Goal: Information Seeking & Learning: Learn about a topic

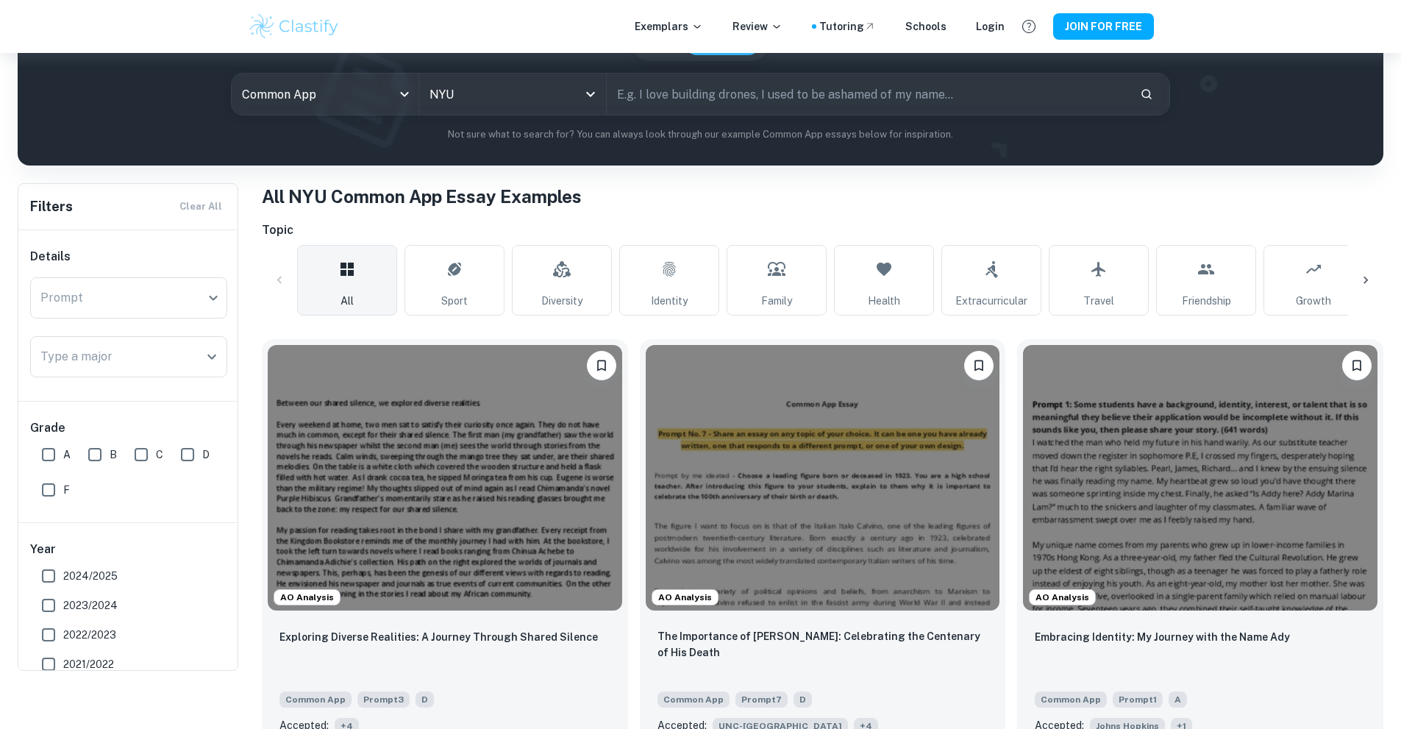
scroll to position [294, 0]
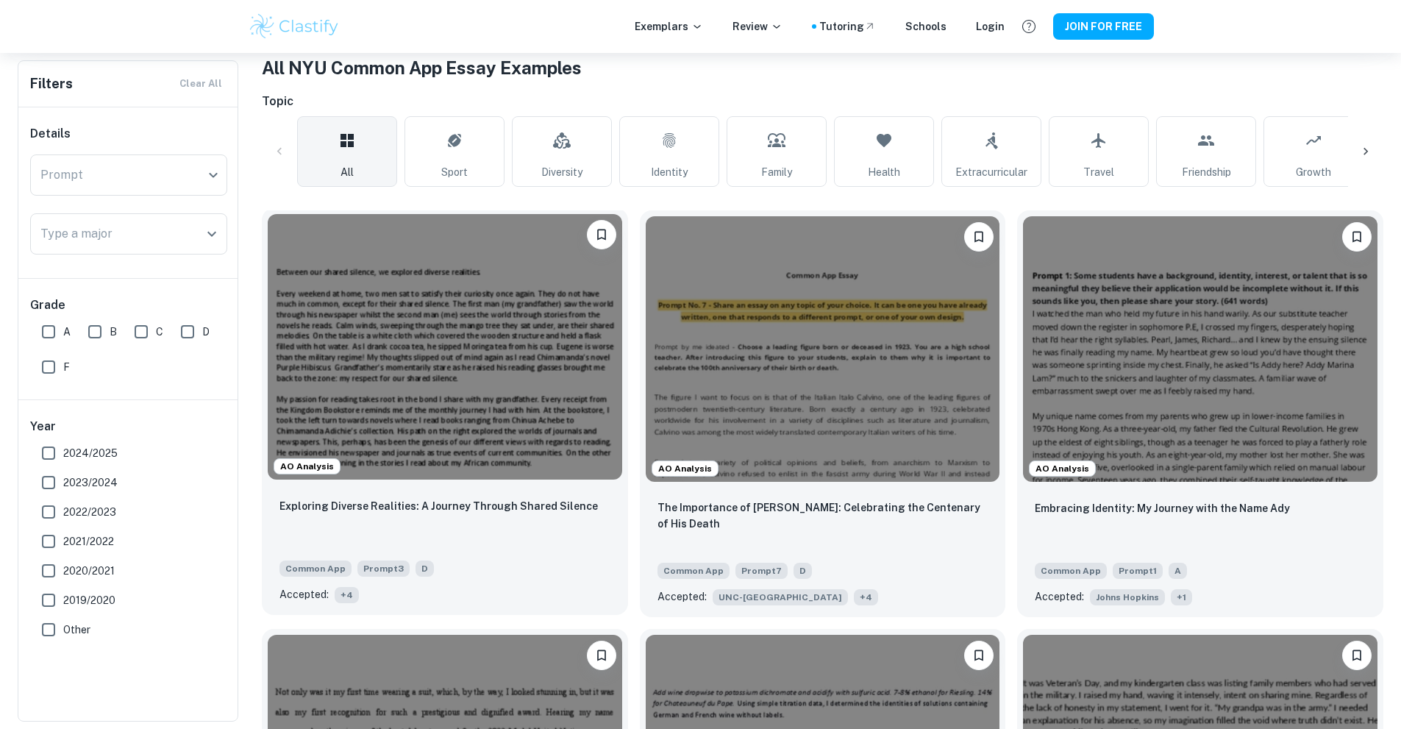
click at [444, 318] on img at bounding box center [445, 347] width 355 height 266
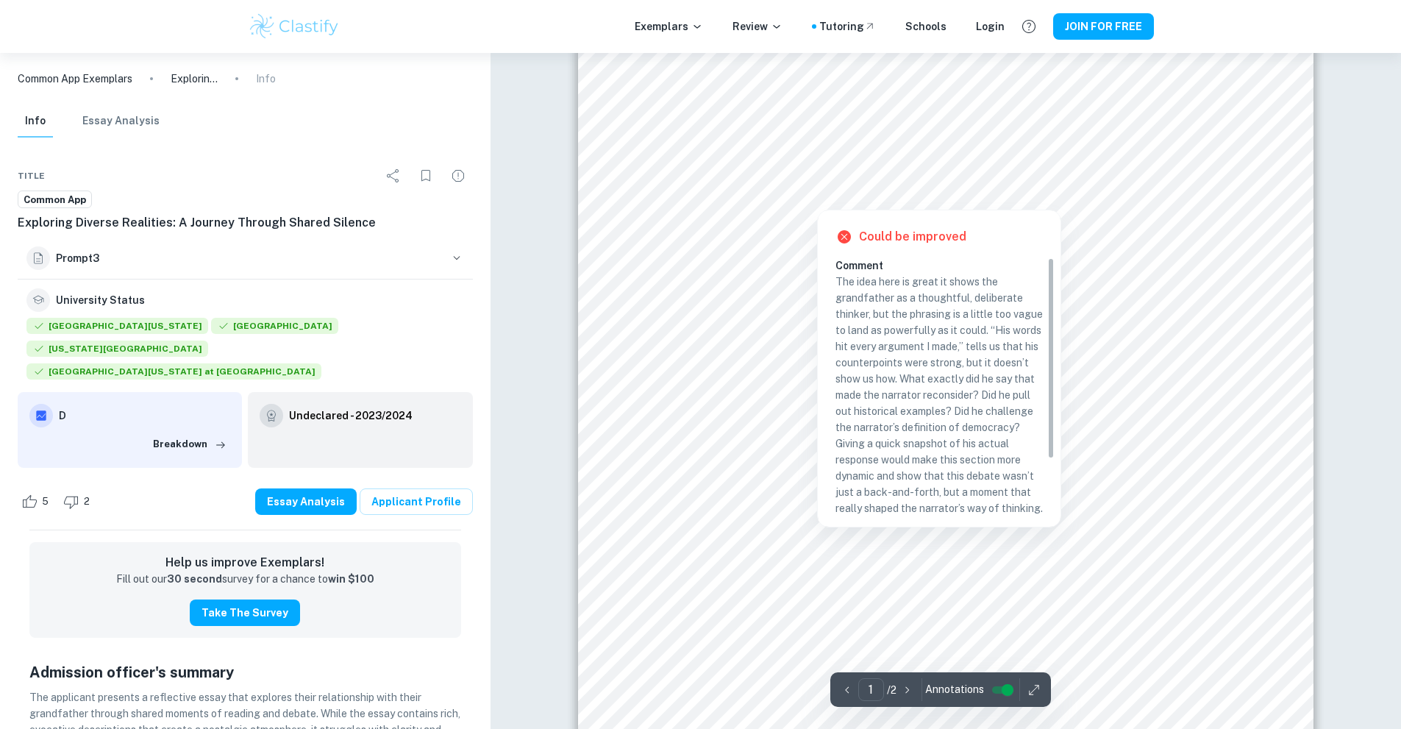
scroll to position [147, 0]
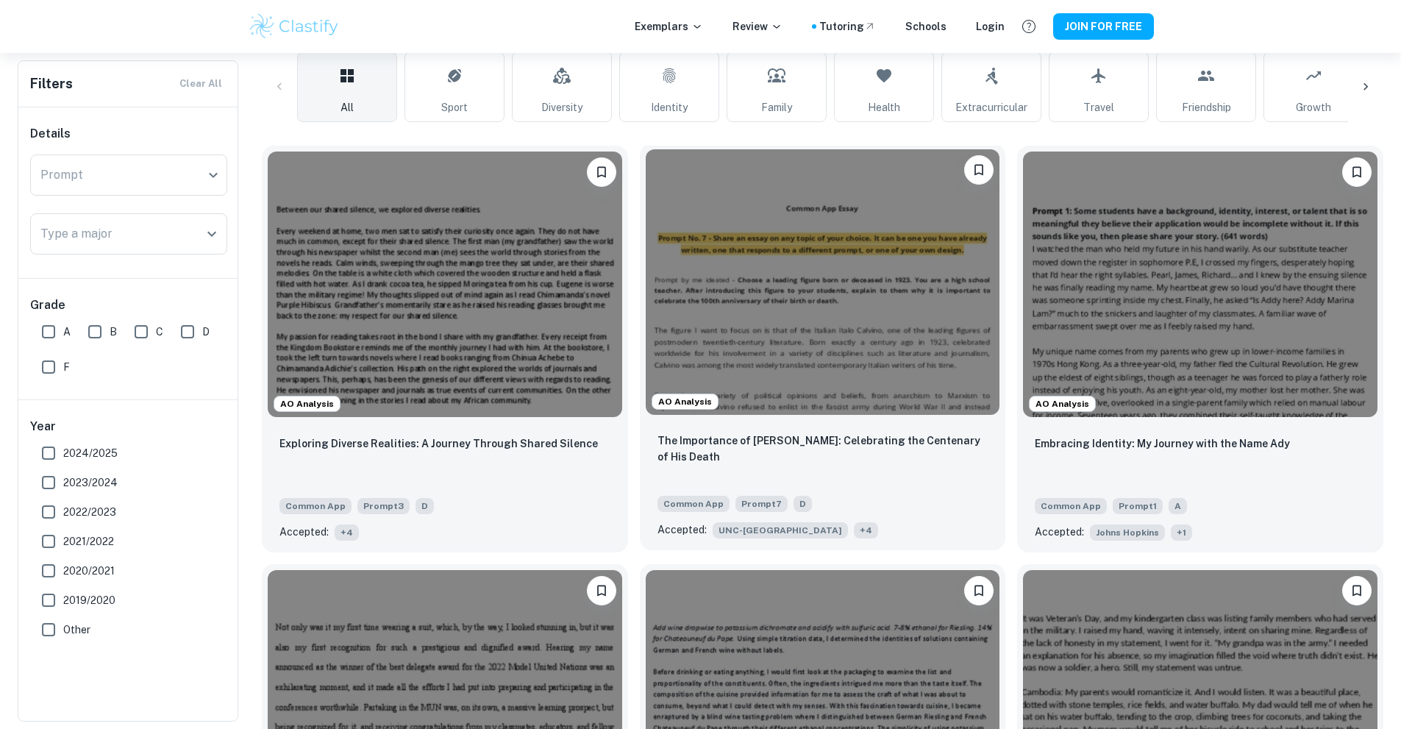
scroll to position [368, 0]
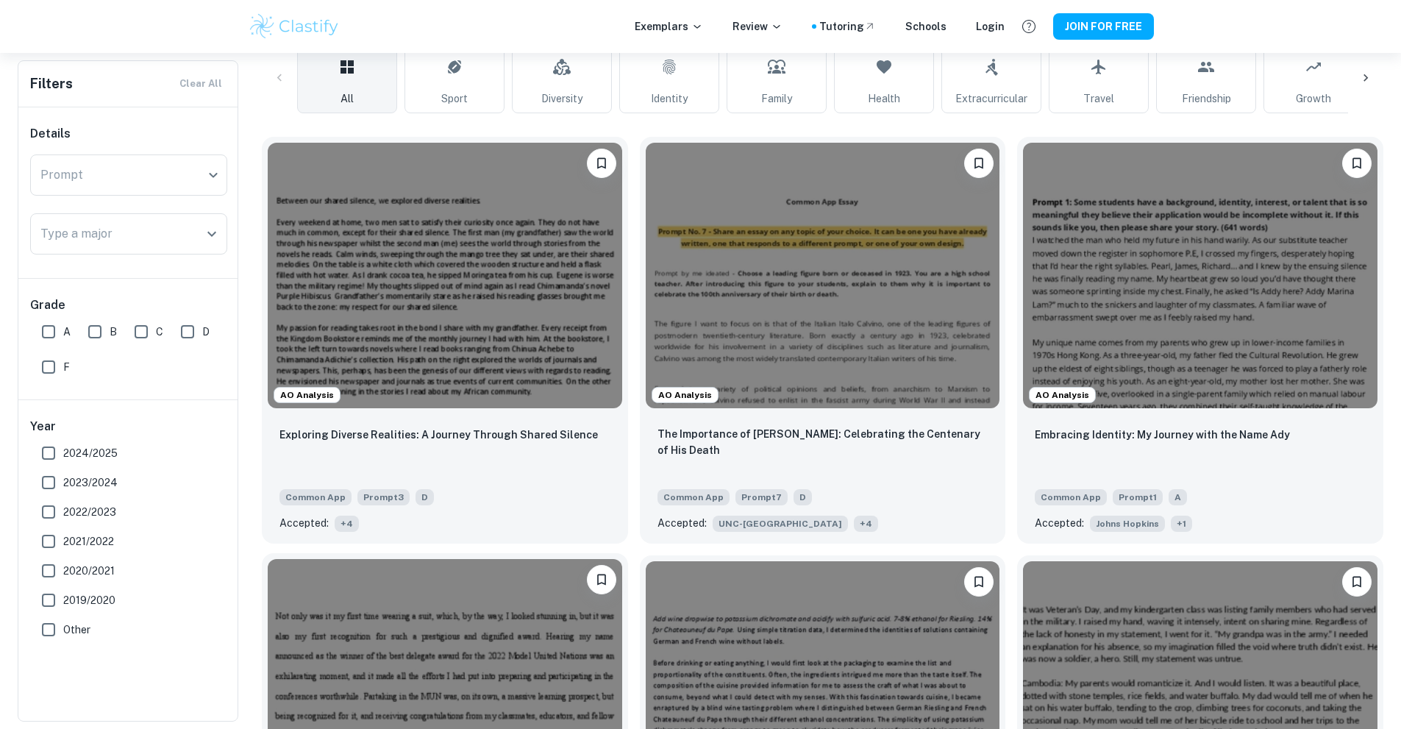
click at [622, 559] on img at bounding box center [445, 692] width 355 height 266
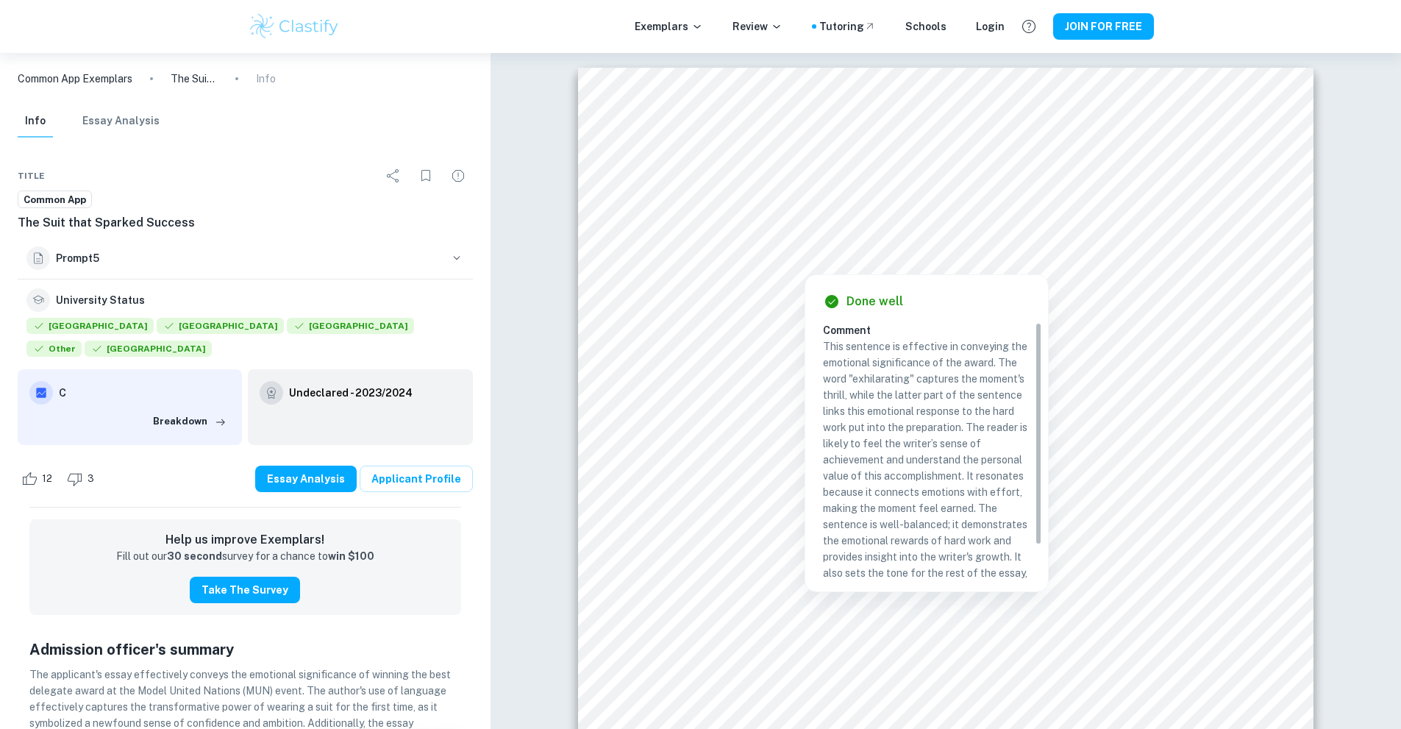
click at [734, 242] on div at bounding box center [804, 254] width 280 height 34
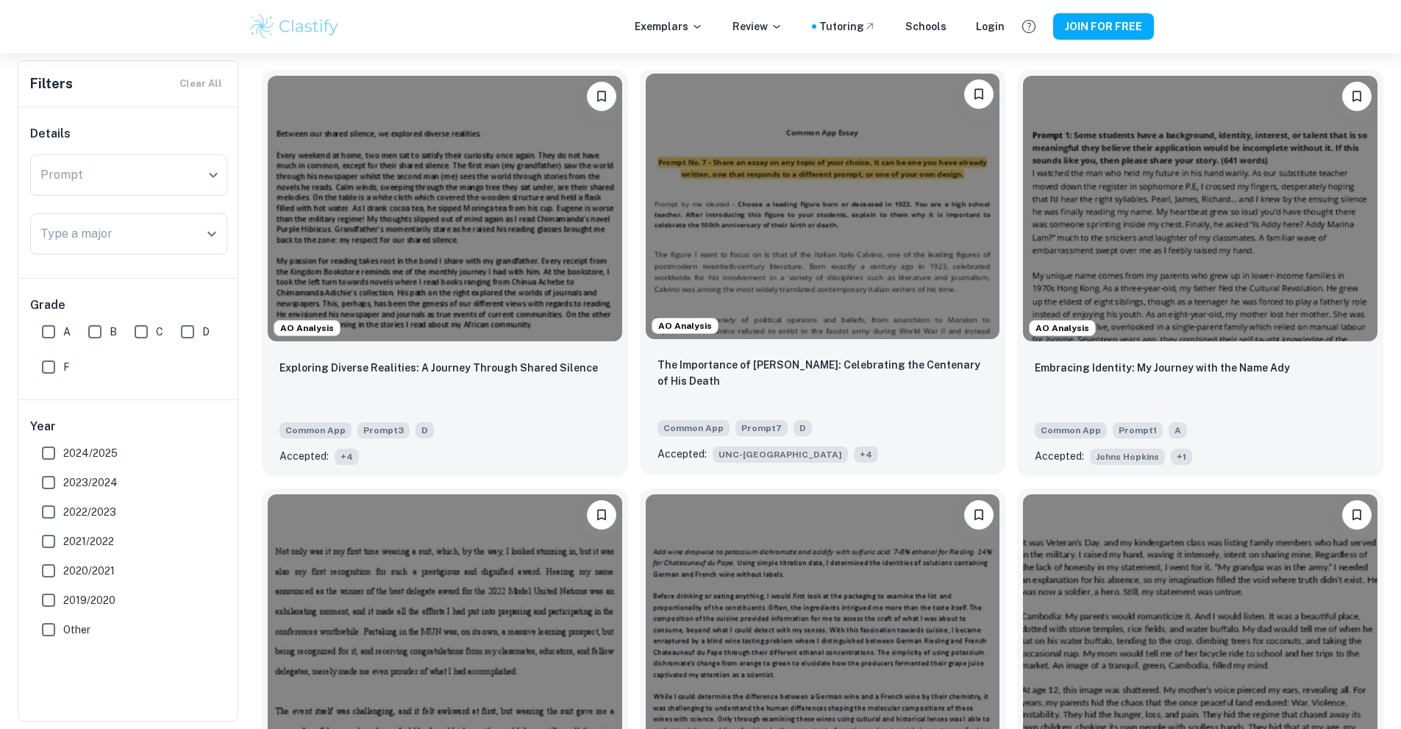
scroll to position [441, 0]
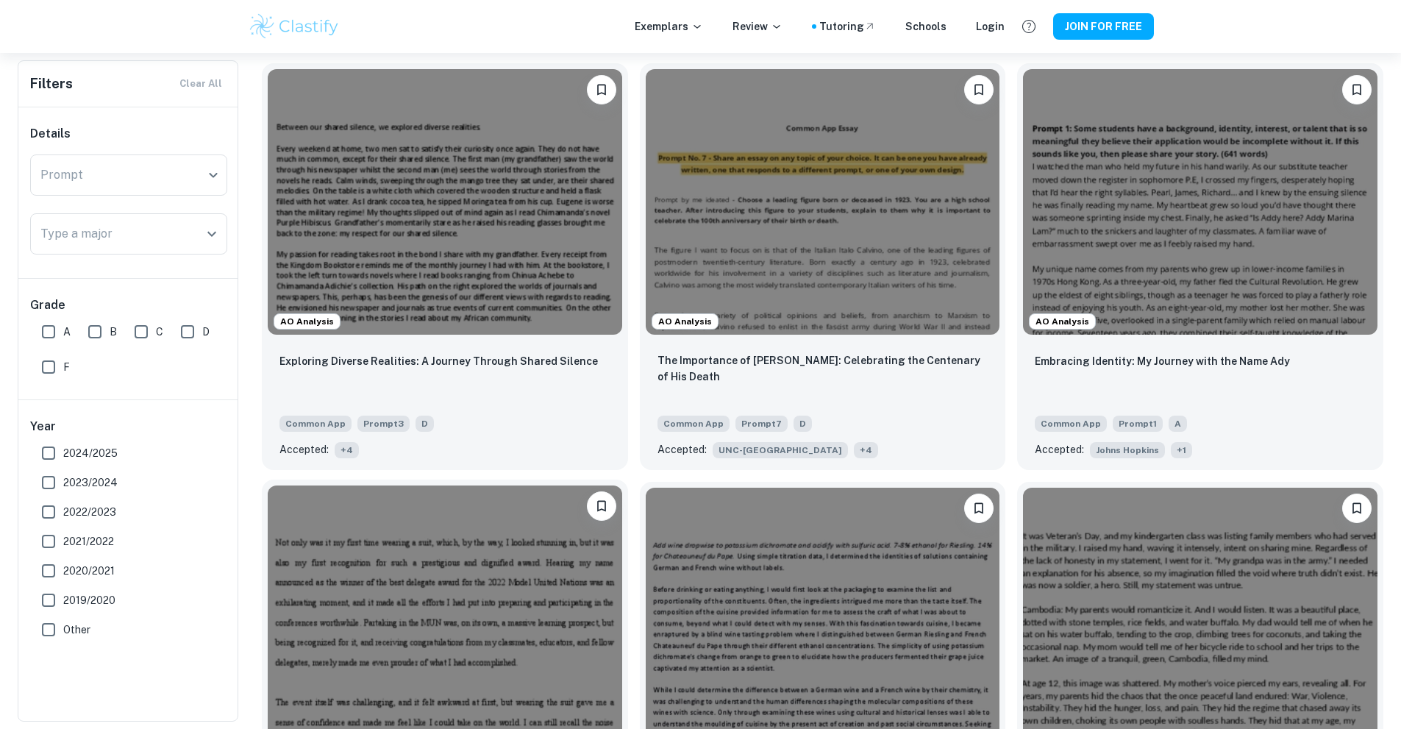
click at [622, 485] on img at bounding box center [445, 618] width 355 height 266
